Goal: Transaction & Acquisition: Purchase product/service

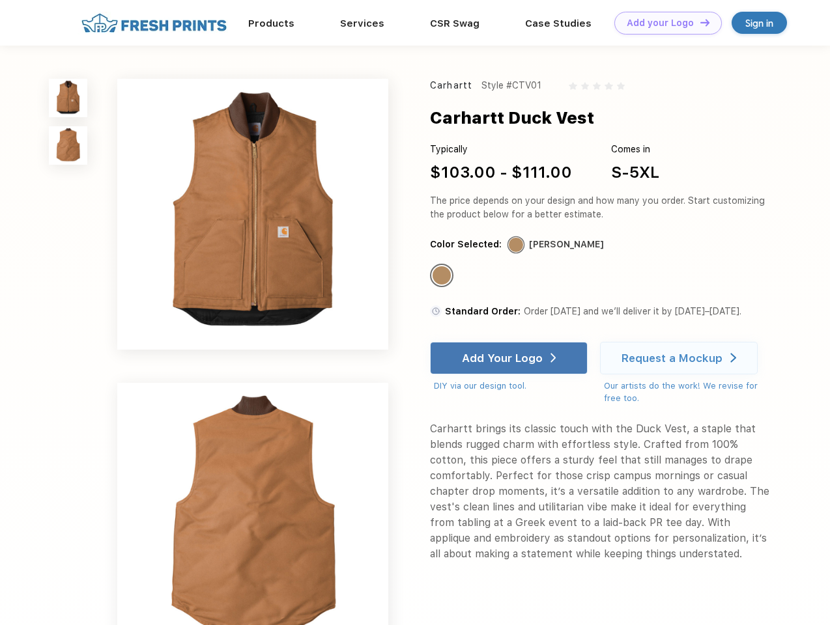
click at [663, 23] on link "Add your Logo Design Tool" at bounding box center [667, 23] width 107 height 23
click at [0, 0] on div "Design Tool" at bounding box center [0, 0] width 0 height 0
click at [699, 22] on link "Add your Logo Design Tool" at bounding box center [667, 23] width 107 height 23
click at [68, 98] on img at bounding box center [68, 98] width 38 height 38
click at [68, 146] on img at bounding box center [68, 145] width 38 height 38
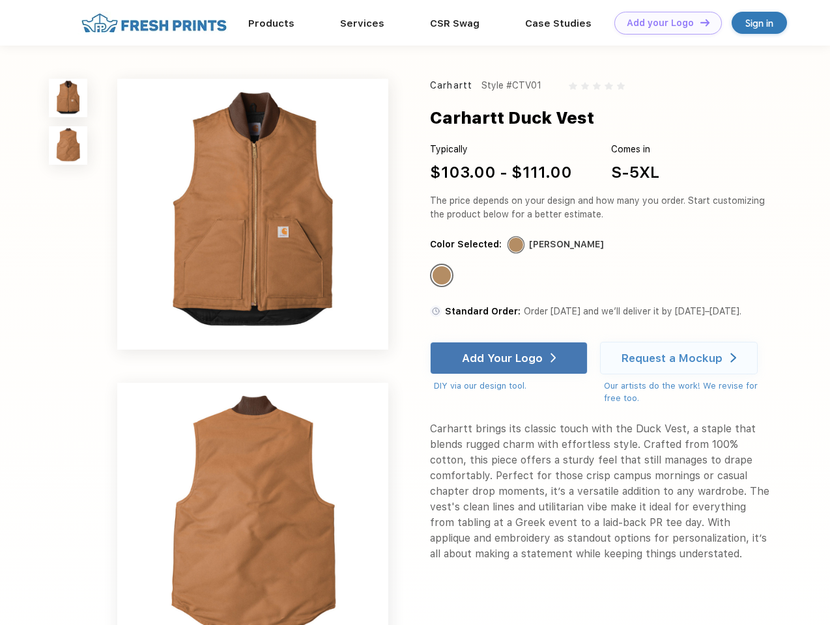
click at [443, 276] on div "Standard Color" at bounding box center [441, 275] width 18 height 18
click at [510, 358] on div "Add Your Logo" at bounding box center [502, 358] width 81 height 13
click at [681, 358] on div "Request a Mockup" at bounding box center [671, 358] width 101 height 13
